Goal: Task Accomplishment & Management: Use online tool/utility

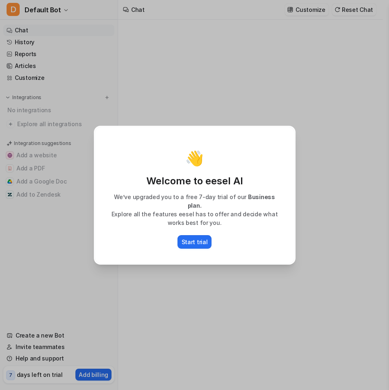
type textarea "**********"
click at [220, 283] on div "👋 Welcome to eesel AI We’ve upgraded you to a free 7-day trial of our Business …" at bounding box center [194, 195] width 215 height 390
click at [100, 110] on div "👋 Welcome to eesel AI We’ve upgraded you to a free 7-day trial of our Business …" at bounding box center [194, 195] width 215 height 390
click at [197, 238] on p "Start trial" at bounding box center [195, 242] width 26 height 9
